Goal: Task Accomplishment & Management: Manage account settings

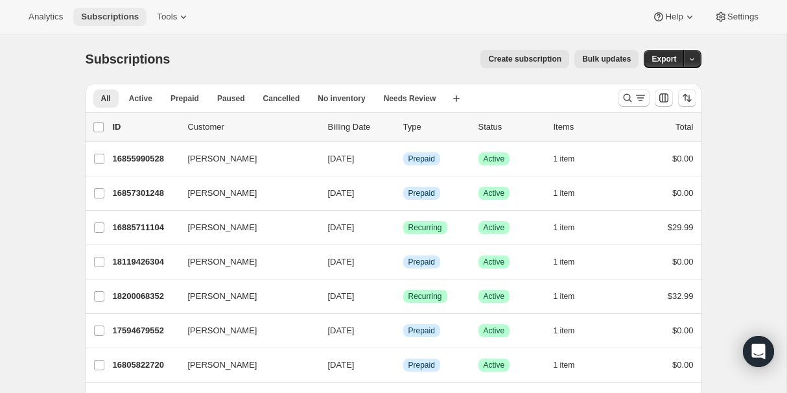
click at [116, 16] on span "Subscriptions" at bounding box center [110, 17] width 58 height 10
click at [172, 21] on span "Tools" at bounding box center [167, 17] width 20 height 10
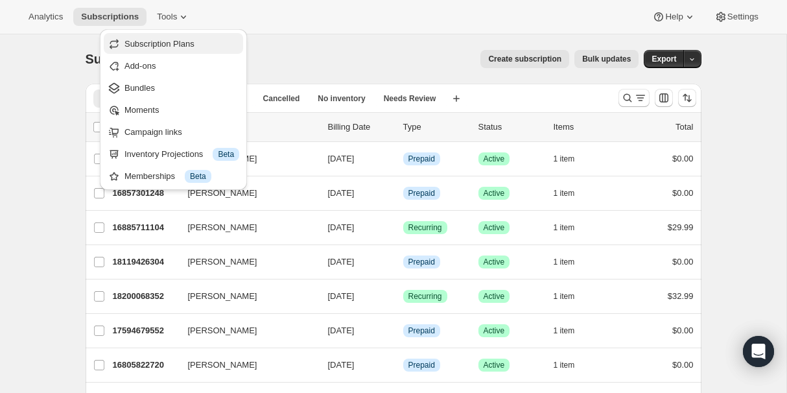
click at [161, 51] on button "Subscription Plans" at bounding box center [173, 43] width 139 height 21
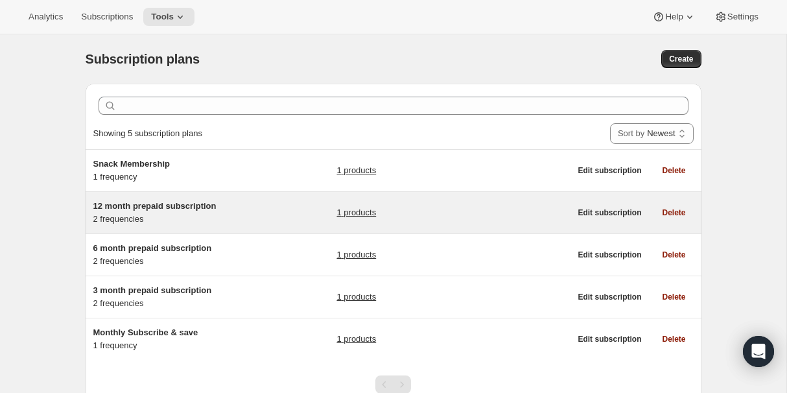
click at [135, 228] on div "12 month prepaid subscription 2 frequencies 1 products Edit subscription Delete" at bounding box center [394, 212] width 616 height 41
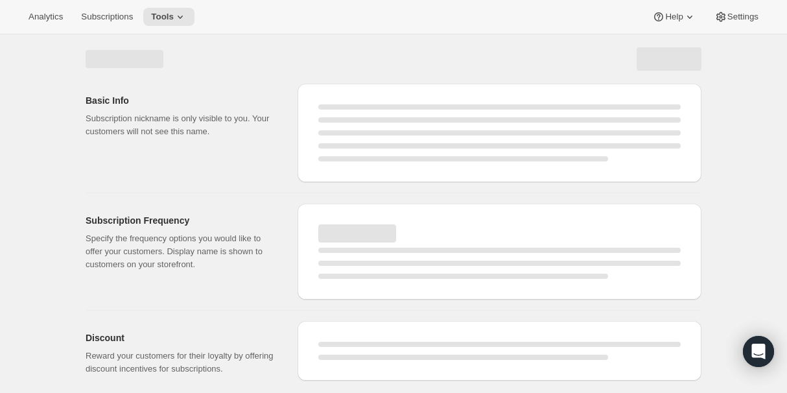
select select "WEEK"
select select "MONTH"
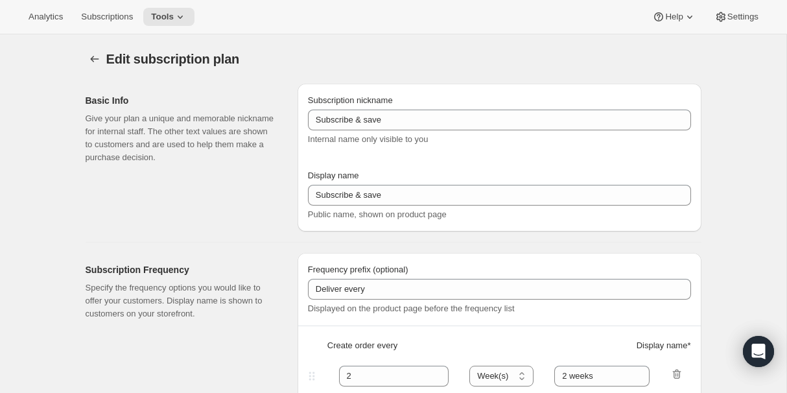
type input "12 month prepaid subscription"
checkbox input "true"
select select "ENABLED"
select select "MONTH"
select select "MONTHDAY"
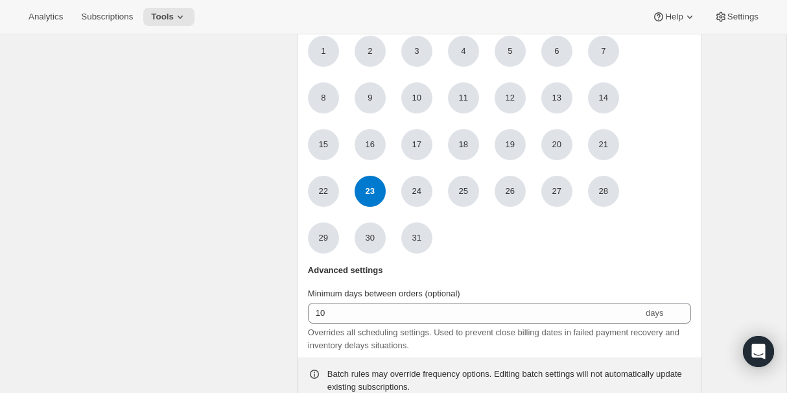
scroll to position [1877, 0]
